Goal: Find specific page/section: Find specific page/section

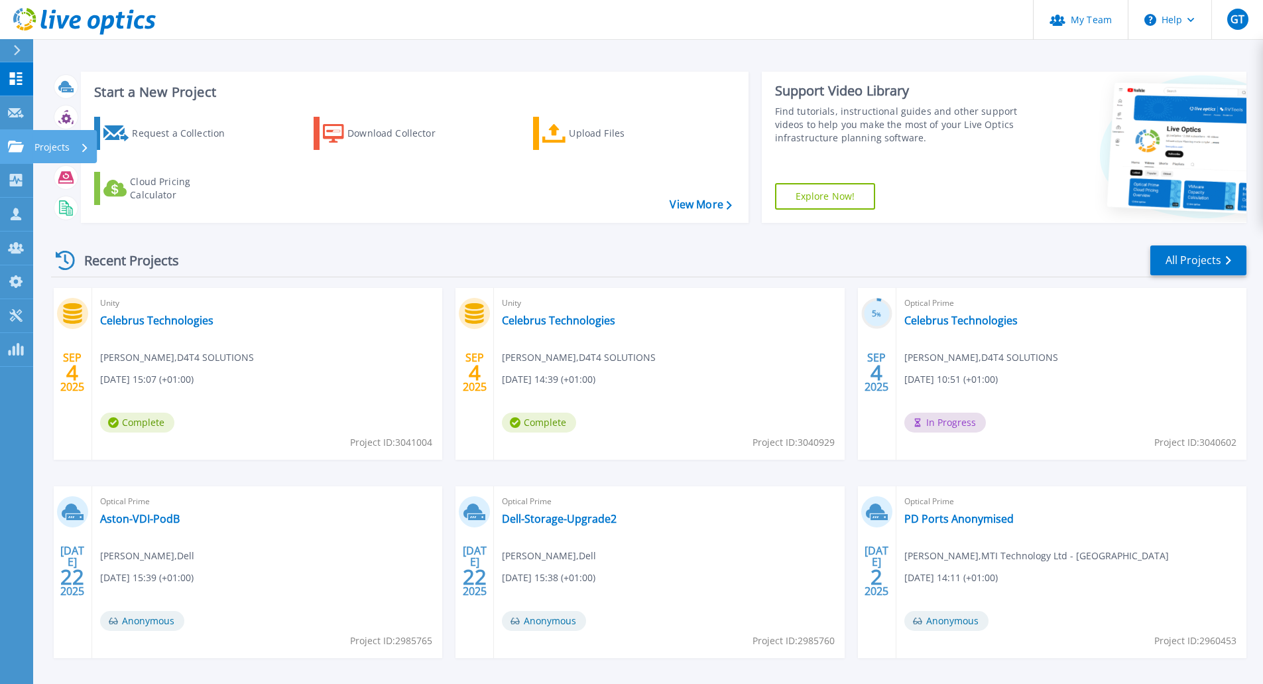
click at [54, 141] on p "Projects" at bounding box center [51, 147] width 35 height 34
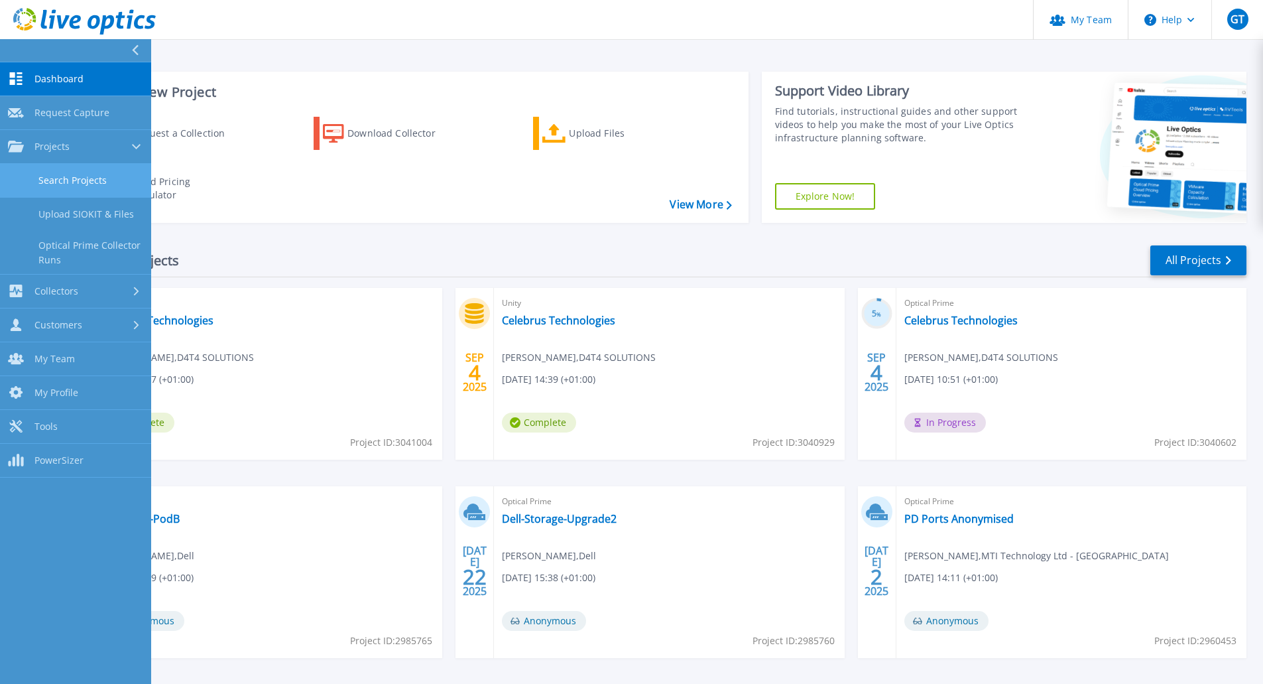
click at [104, 186] on link "Search Projects" at bounding box center [75, 181] width 151 height 34
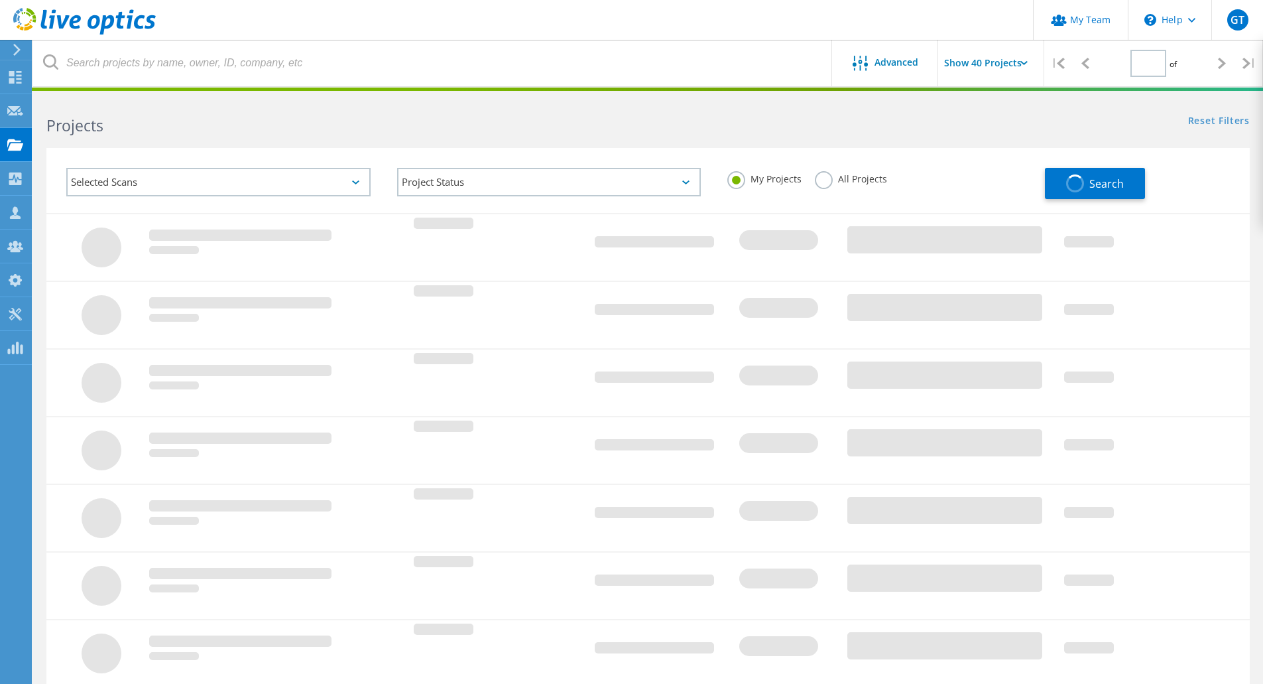
type input "1"
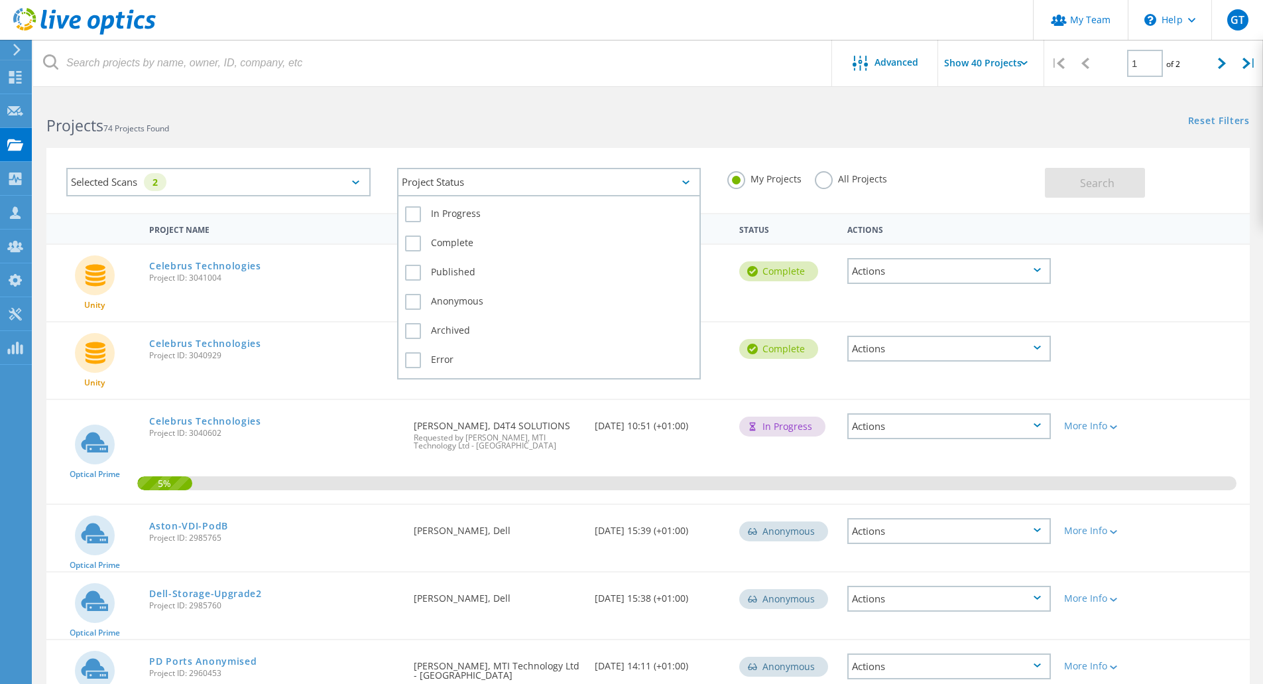
click at [509, 178] on div "Project Status" at bounding box center [549, 182] width 304 height 29
click at [410, 216] on label "In Progress" at bounding box center [549, 214] width 288 height 16
click at [0, 0] on input "In Progress" at bounding box center [0, 0] width 0 height 0
click at [418, 212] on label "In Progress" at bounding box center [549, 214] width 288 height 16
click at [0, 0] on input "In Progress" at bounding box center [0, 0] width 0 height 0
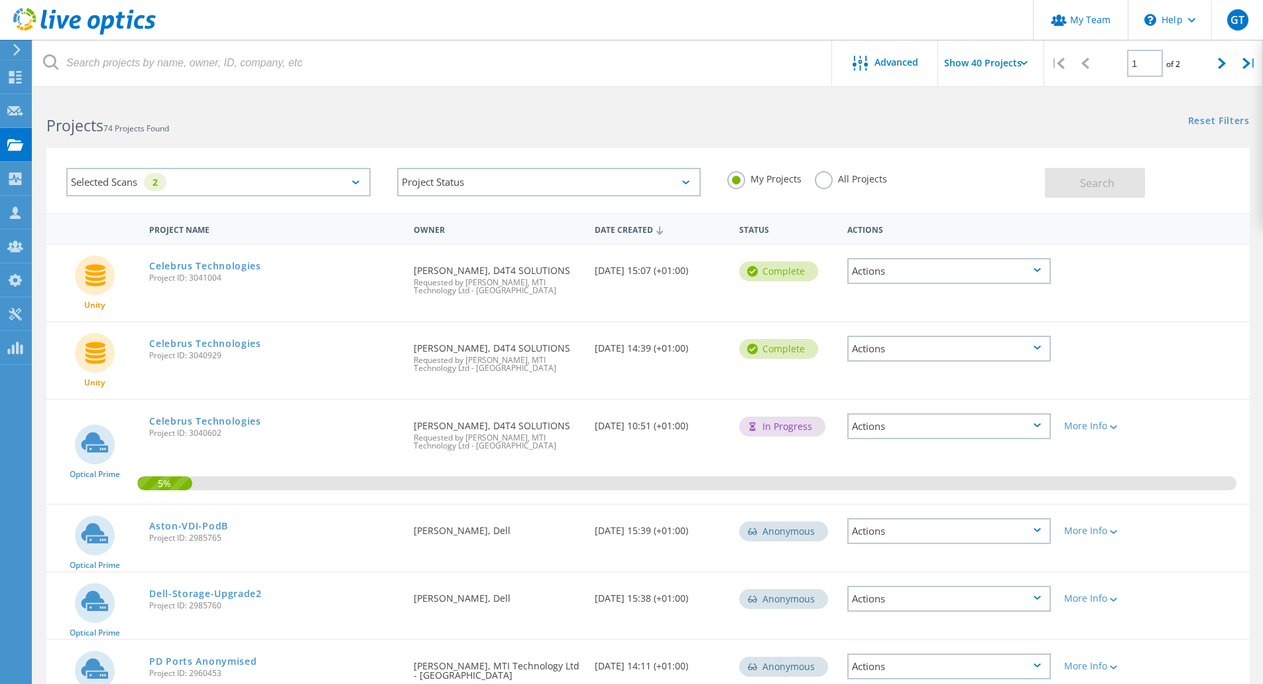
click at [452, 128] on h2 "Projects 74 Projects Found" at bounding box center [340, 126] width 588 height 22
